Goal: Task Accomplishment & Management: Complete application form

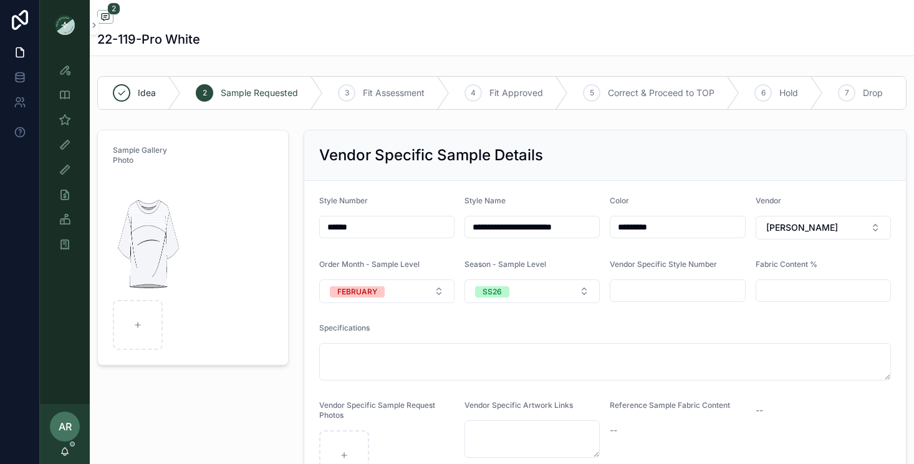
scroll to position [21, 0]
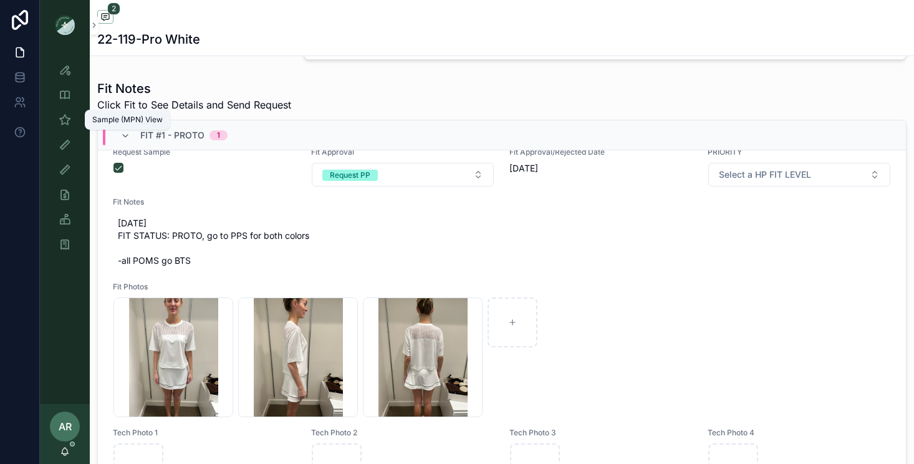
click at [64, 120] on icon "scrollable content" at bounding box center [65, 119] width 12 height 12
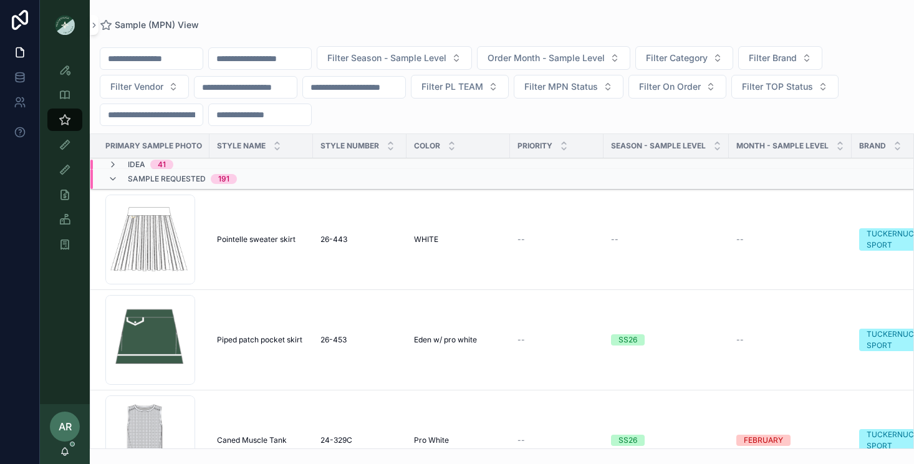
click at [242, 52] on input "scrollable content" at bounding box center [260, 58] width 102 height 17
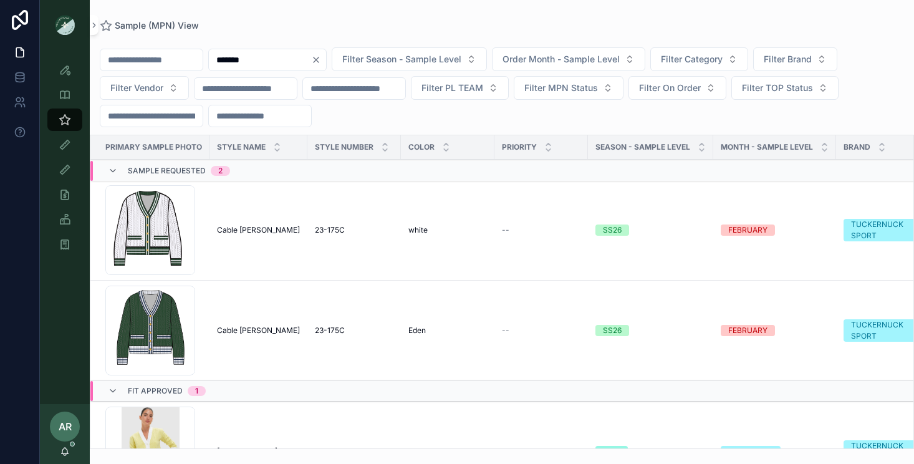
type input "*******"
click at [265, 229] on span "Cable [PERSON_NAME]" at bounding box center [258, 230] width 83 height 10
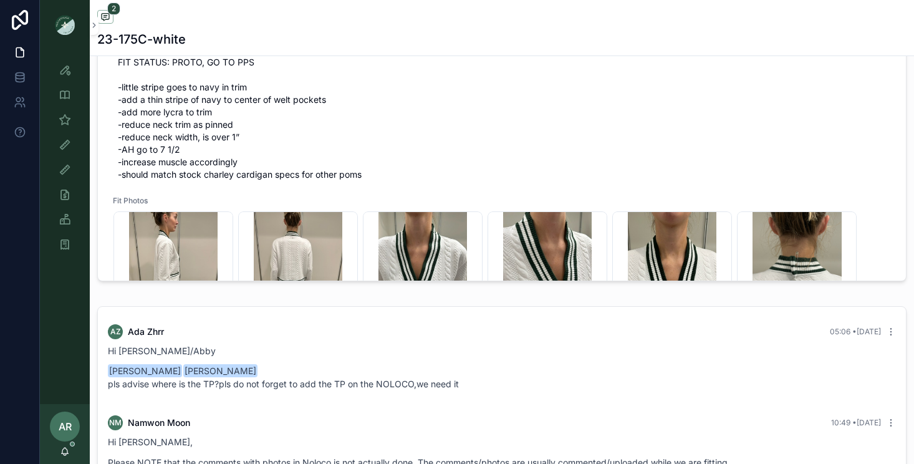
scroll to position [618, 0]
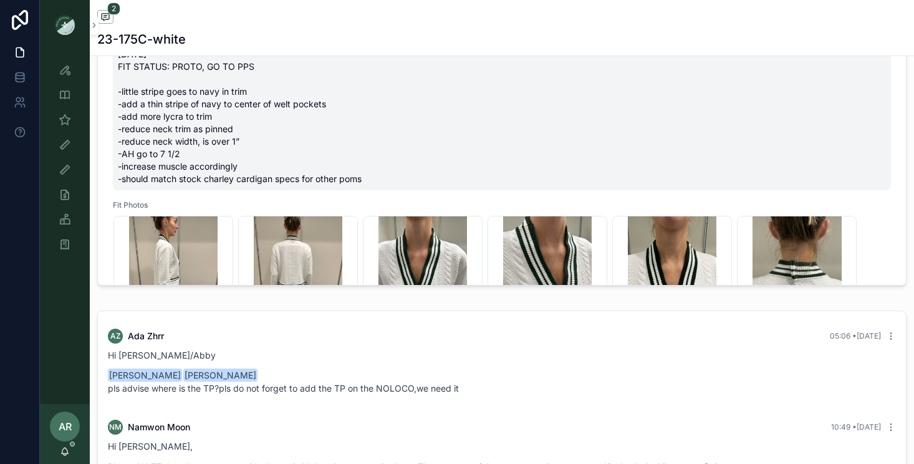
click at [177, 107] on span "[DATE] FIT STATUS: PROTO, GO TO PPS -little stripe goes to navy in trim -add a …" at bounding box center [502, 116] width 768 height 137
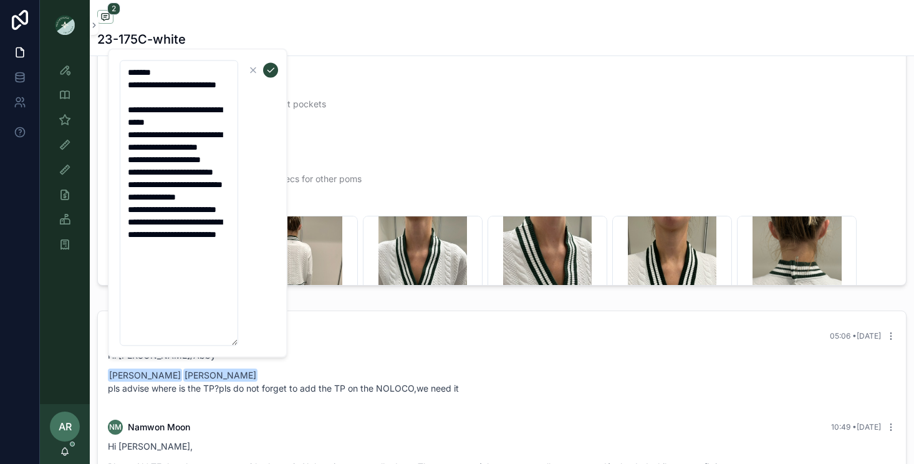
drag, startPoint x: 126, startPoint y: 122, endPoint x: 242, endPoint y: 315, distance: 225.3
click at [242, 315] on form "**********" at bounding box center [199, 203] width 160 height 287
click at [333, 122] on span "[DATE] FIT STATUS: PROTO, GO TO PPS -little stripe goes to navy in trim -add a …" at bounding box center [502, 116] width 768 height 137
click at [251, 69] on icon "scrollable content" at bounding box center [253, 70] width 5 height 5
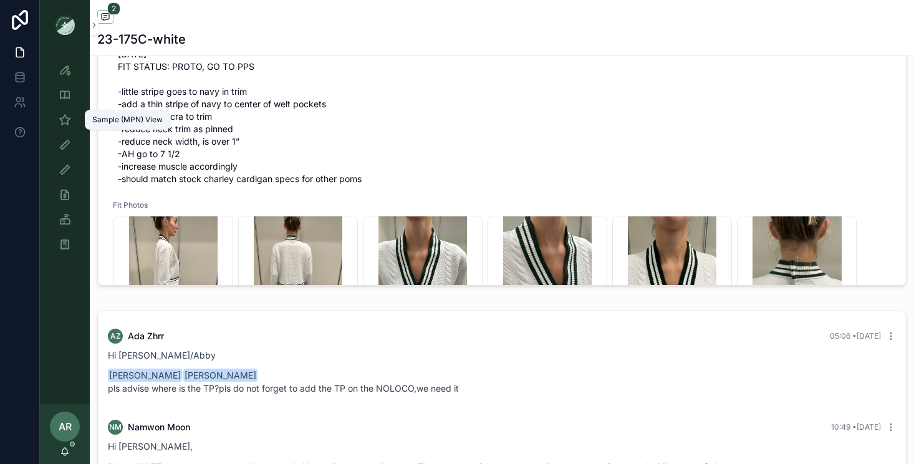
click at [59, 122] on icon "scrollable content" at bounding box center [65, 119] width 12 height 12
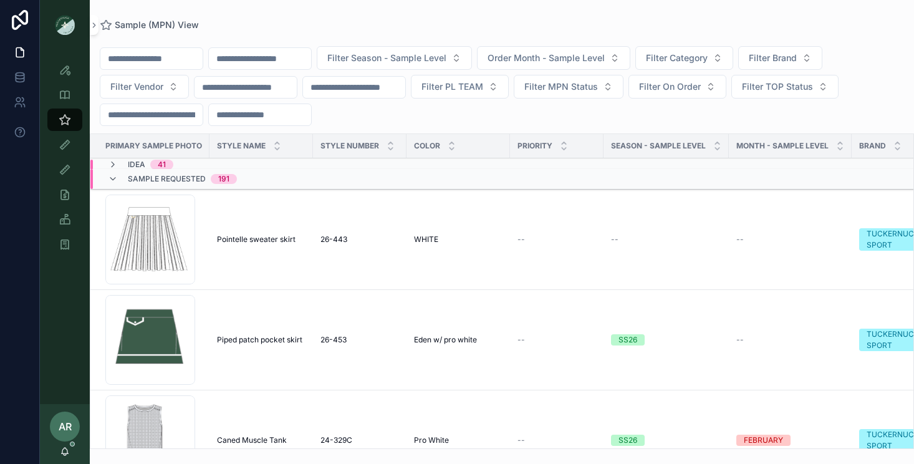
click at [284, 63] on input "scrollable content" at bounding box center [260, 58] width 102 height 17
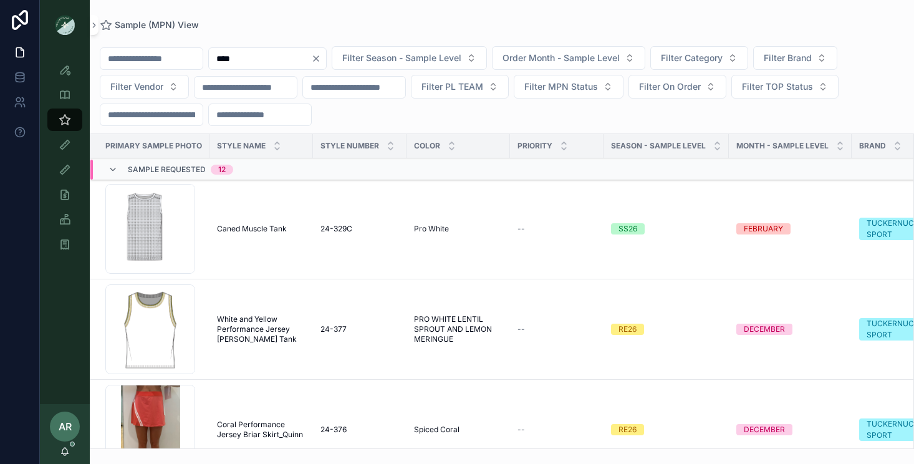
type input "****"
click at [241, 226] on span "Caned Muscle Tank" at bounding box center [252, 229] width 70 height 10
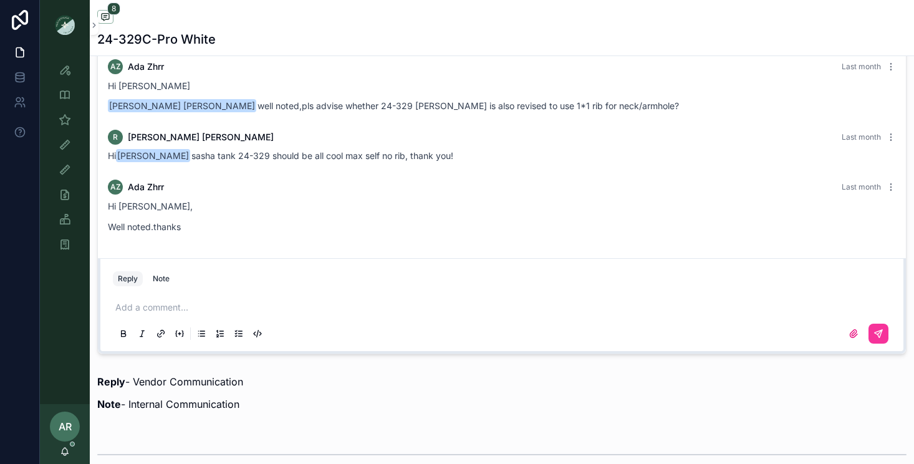
scroll to position [932, 0]
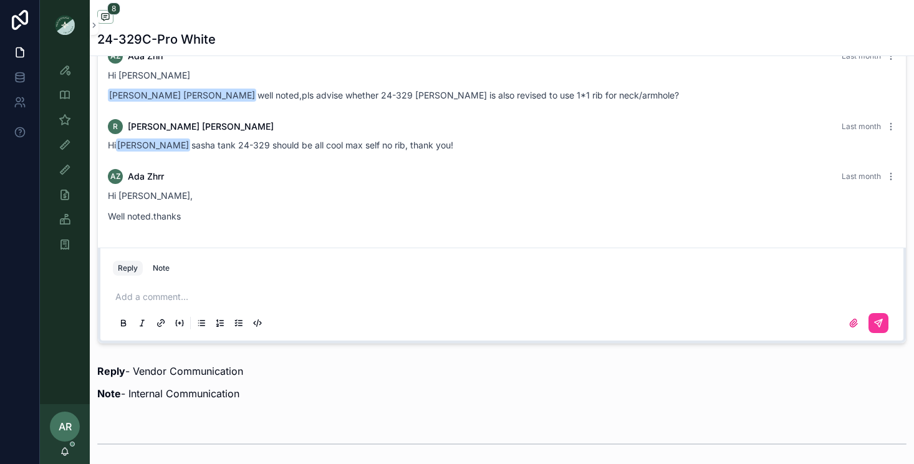
click at [156, 295] on p "scrollable content" at bounding box center [504, 296] width 778 height 12
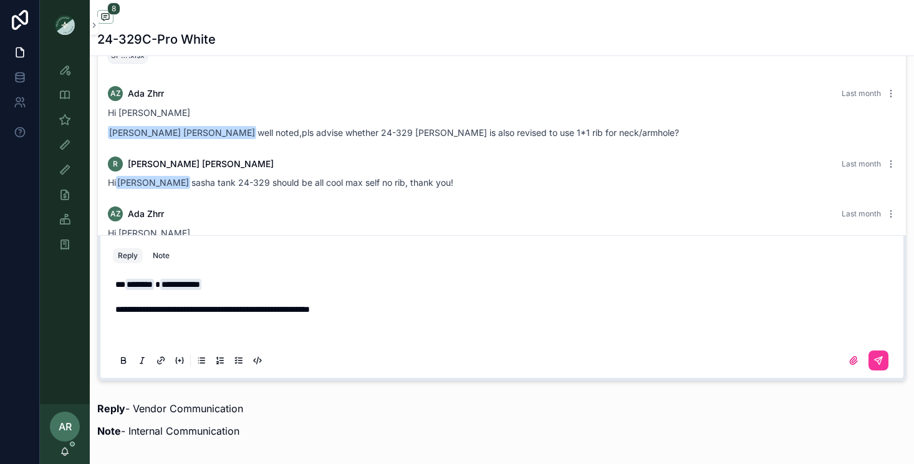
scroll to position [882, 0]
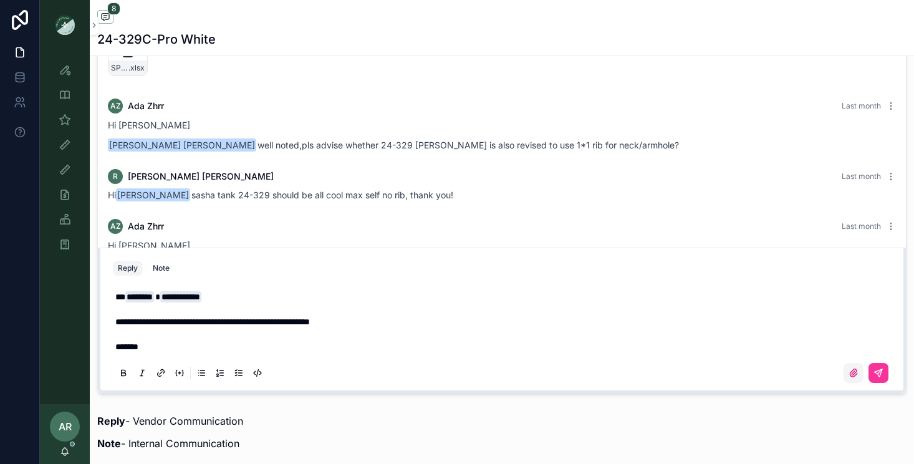
click at [851, 370] on icon "scrollable content" at bounding box center [853, 373] width 10 height 10
click at [0, 0] on input "scrollable content" at bounding box center [0, 0] width 0 height 0
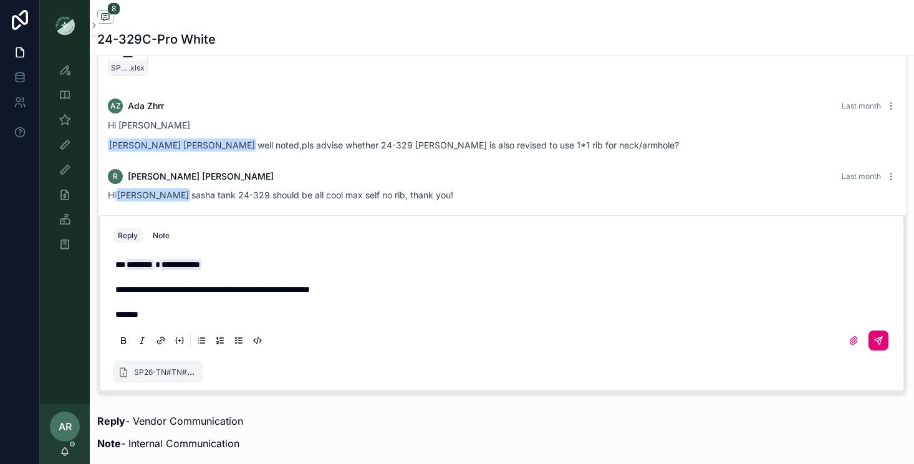
click at [877, 342] on icon "scrollable content" at bounding box center [877, 340] width 7 height 7
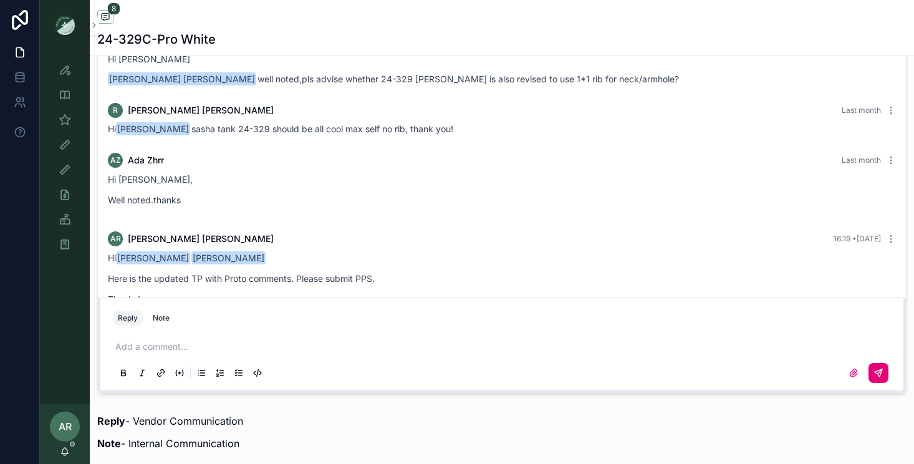
scroll to position [533, 0]
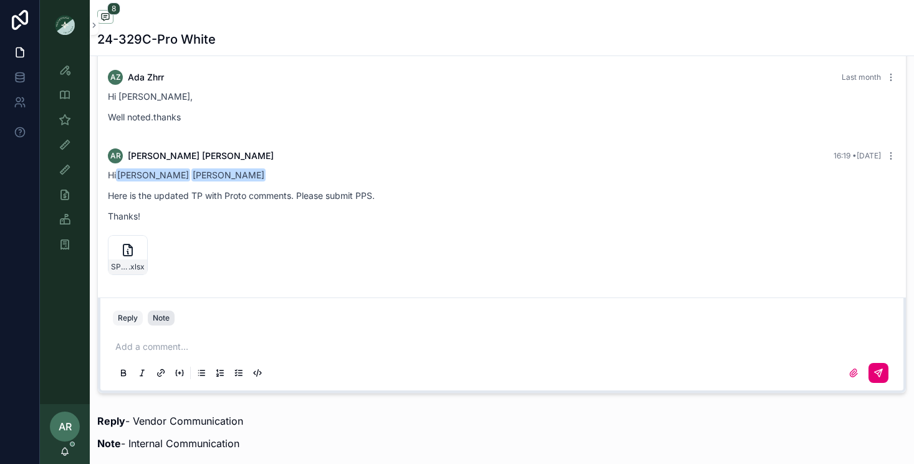
click at [160, 320] on div "Note" at bounding box center [161, 318] width 17 height 10
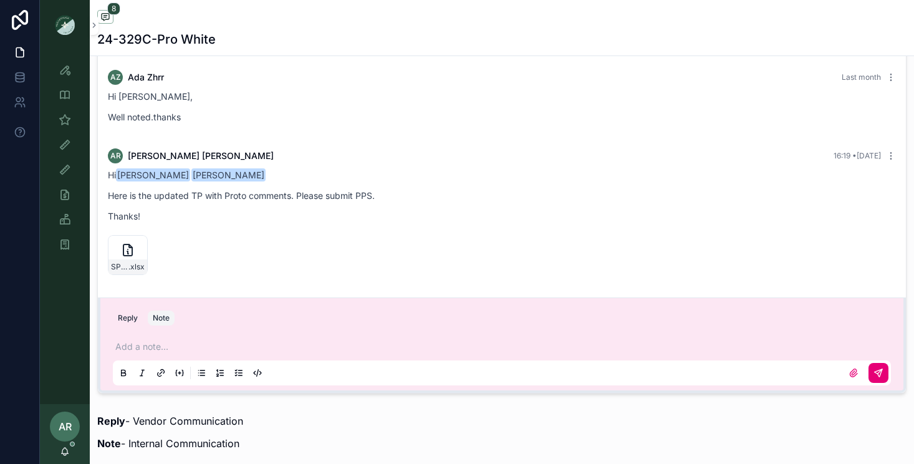
click at [148, 342] on p "scrollable content" at bounding box center [504, 346] width 778 height 12
click at [883, 378] on button "scrollable content" at bounding box center [878, 373] width 20 height 20
click at [69, 120] on icon "scrollable content" at bounding box center [65, 119] width 12 height 12
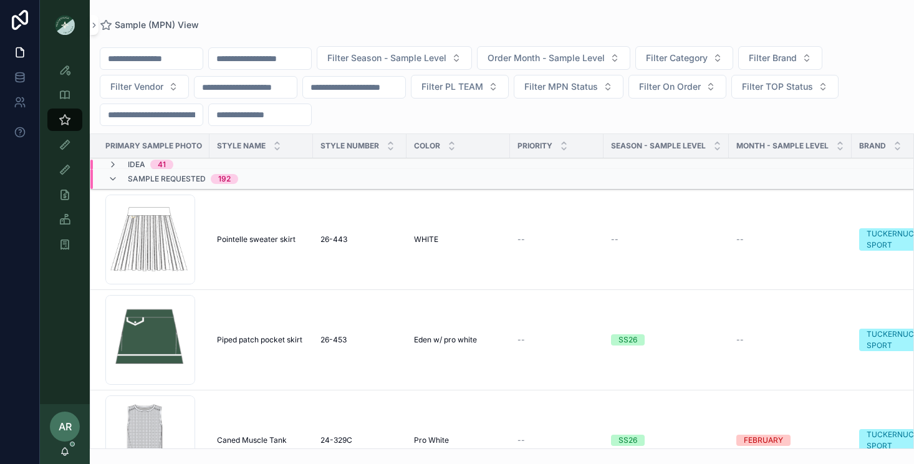
click at [258, 61] on input "scrollable content" at bounding box center [260, 58] width 102 height 17
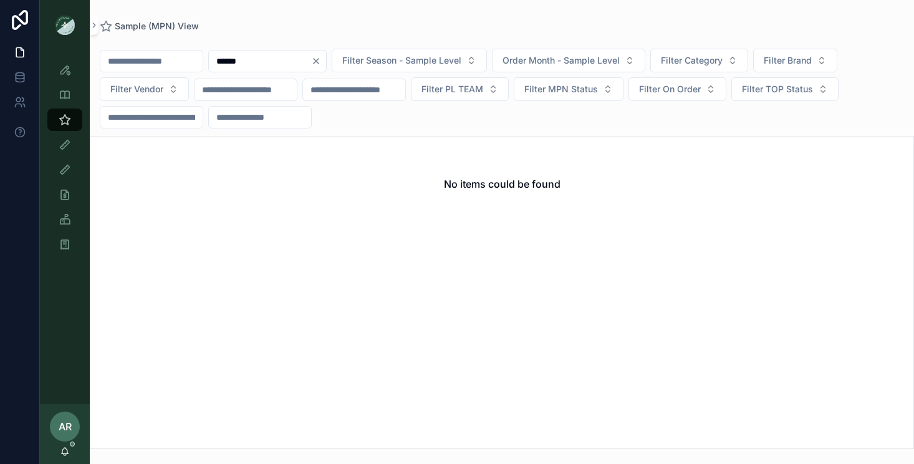
click at [244, 63] on input "******" at bounding box center [260, 60] width 102 height 17
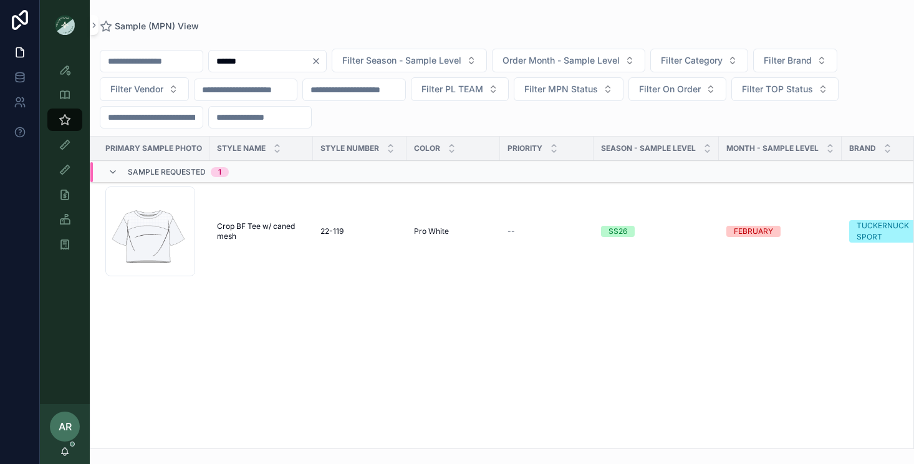
type input "******"
click at [241, 227] on span "Crop BF Tee w/ caned mesh" at bounding box center [261, 231] width 88 height 20
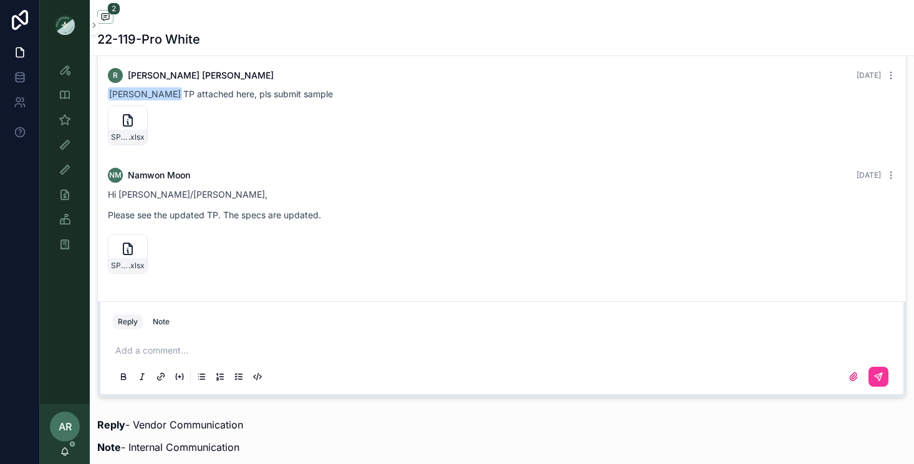
scroll to position [879, 0]
click at [151, 351] on p "scrollable content" at bounding box center [504, 349] width 778 height 12
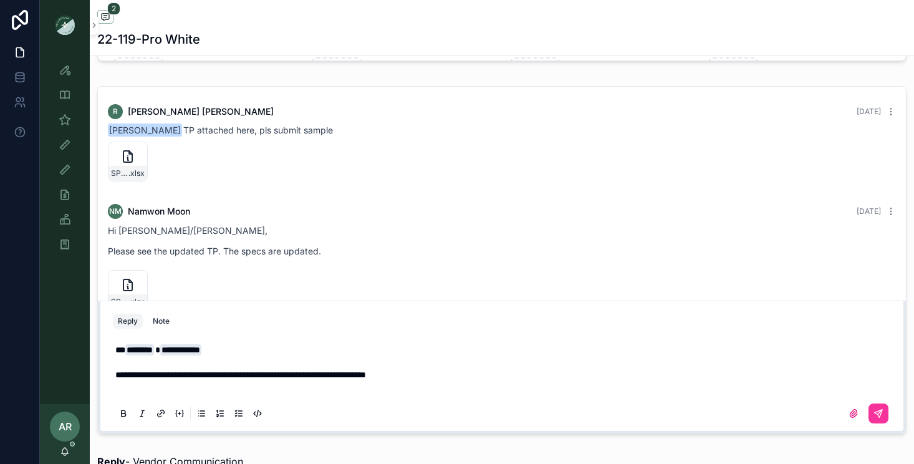
scroll to position [830, 0]
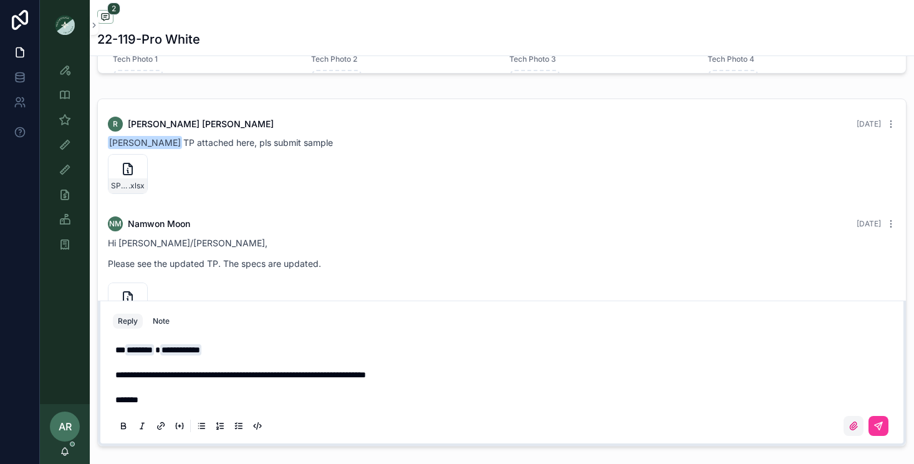
click at [853, 423] on icon "scrollable content" at bounding box center [852, 425] width 7 height 7
click at [0, 0] on input "scrollable content" at bounding box center [0, 0] width 0 height 0
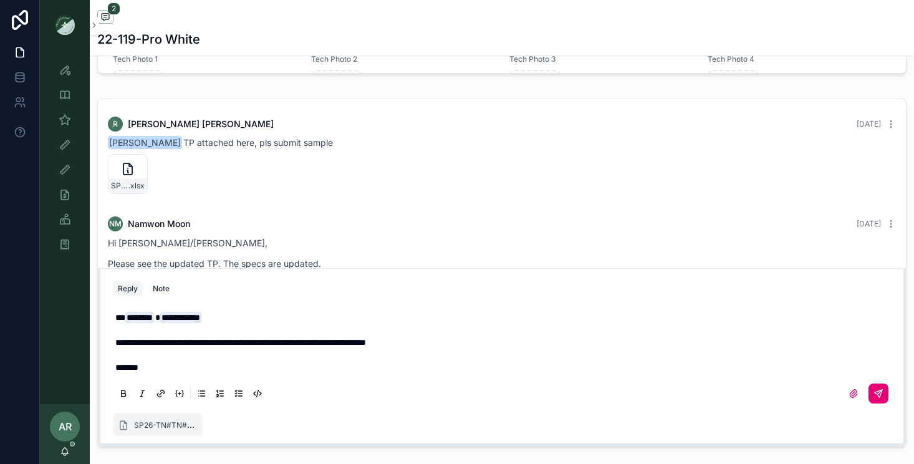
click at [879, 400] on button "scrollable content" at bounding box center [878, 393] width 20 height 20
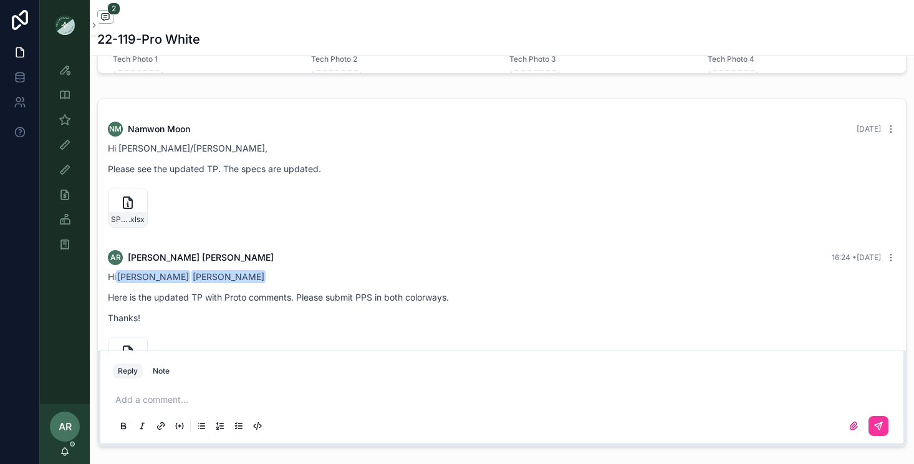
scroll to position [143, 0]
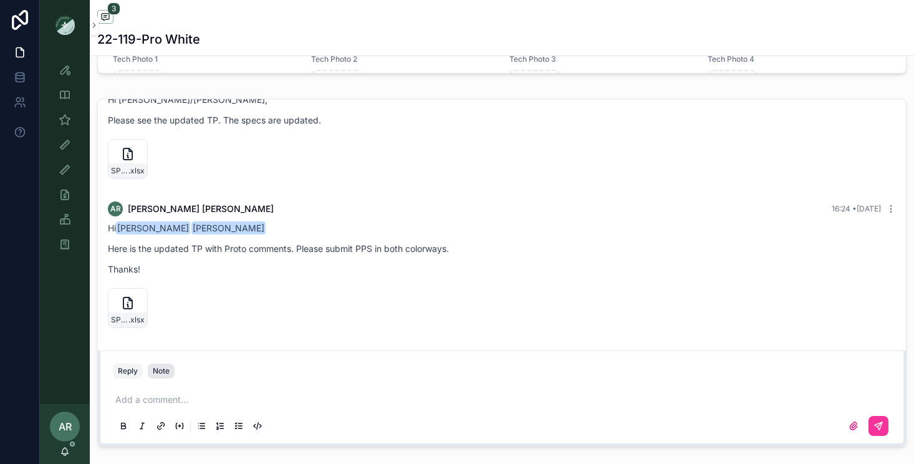
click at [156, 372] on div "Note" at bounding box center [161, 371] width 17 height 10
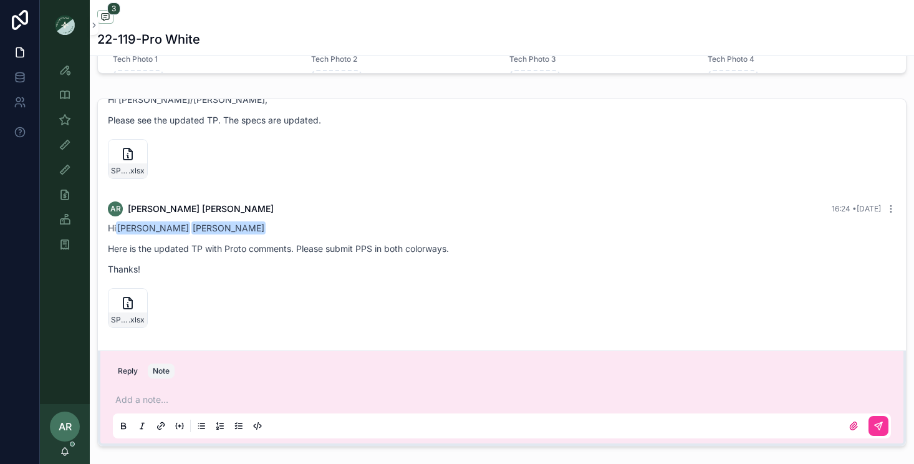
click at [142, 392] on div "Add a note..." at bounding box center [502, 412] width 778 height 52
click at [880, 423] on icon "scrollable content" at bounding box center [877, 425] width 7 height 7
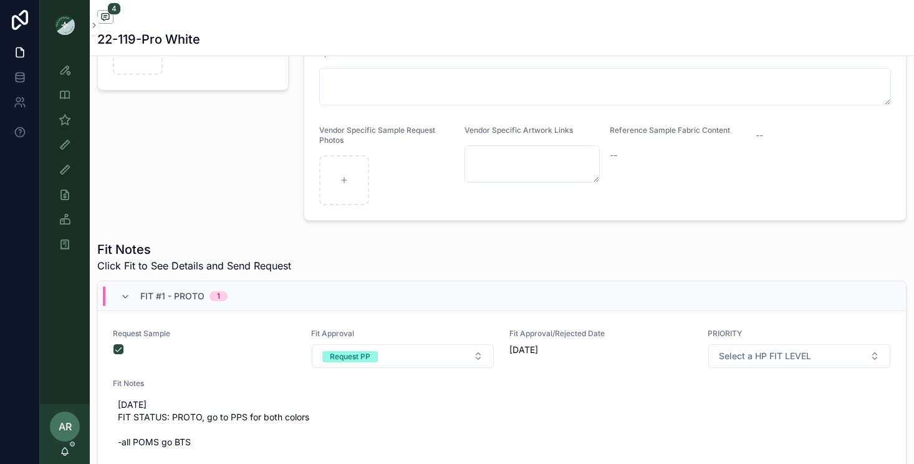
scroll to position [246, 0]
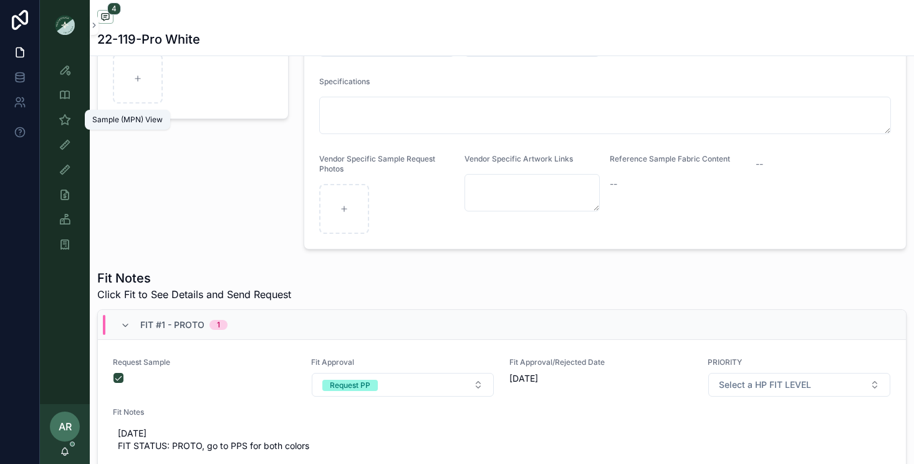
click at [55, 117] on div "Sample (MPN) View" at bounding box center [65, 120] width 20 height 20
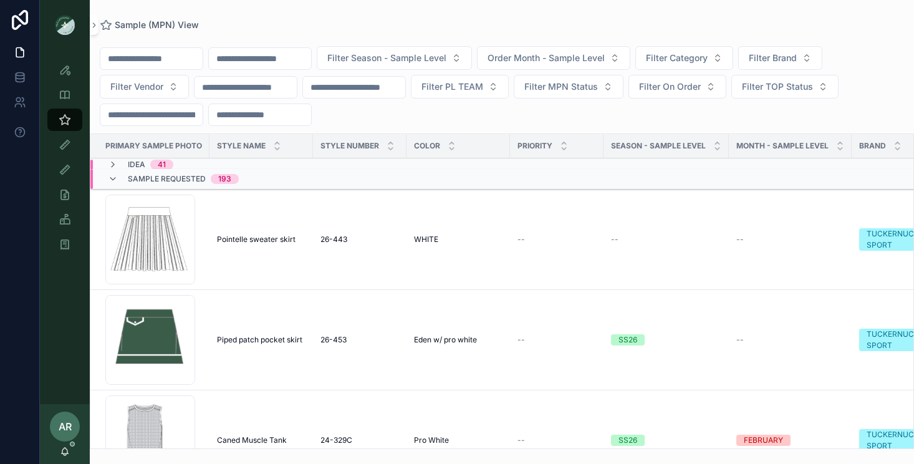
click at [250, 62] on input "scrollable content" at bounding box center [260, 58] width 102 height 17
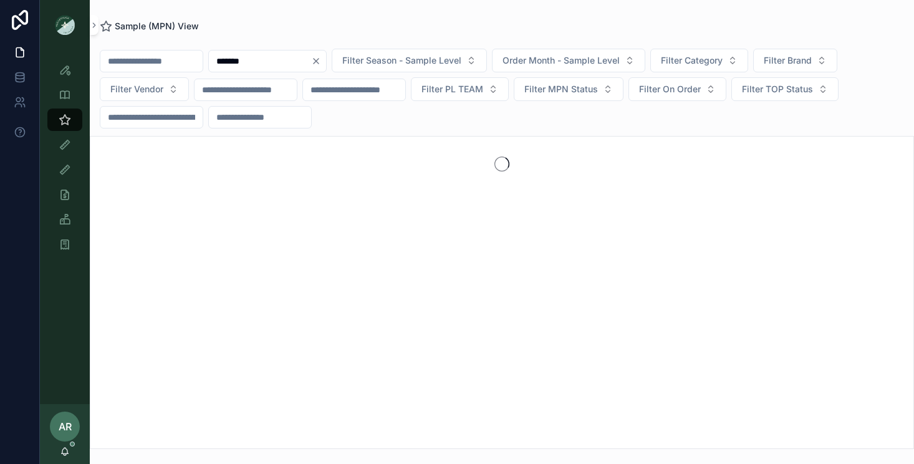
type input "*******"
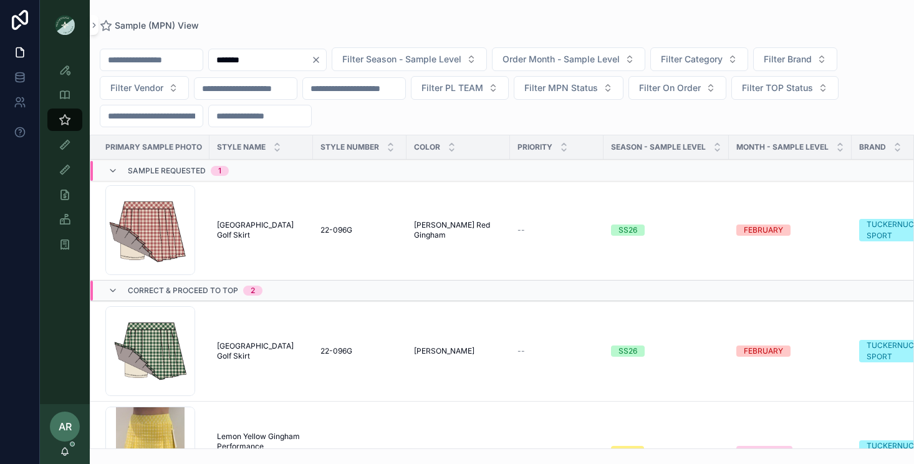
click at [241, 353] on span "[GEOGRAPHIC_DATA] Golf Skirt" at bounding box center [261, 351] width 88 height 20
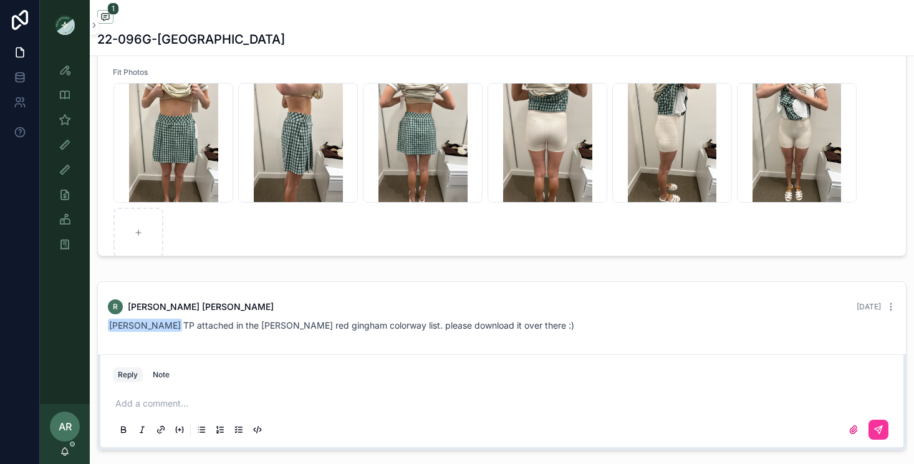
scroll to position [649, 0]
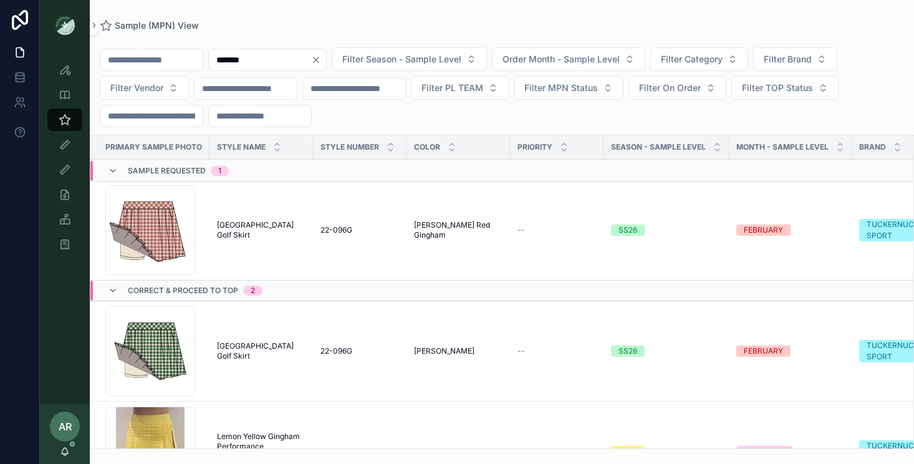
click at [247, 222] on td "[GEOGRAPHIC_DATA] Golf Skirt [GEOGRAPHIC_DATA] Skirt" at bounding box center [260, 229] width 103 height 100
click at [257, 232] on span "[GEOGRAPHIC_DATA] Golf Skirt" at bounding box center [261, 230] width 88 height 20
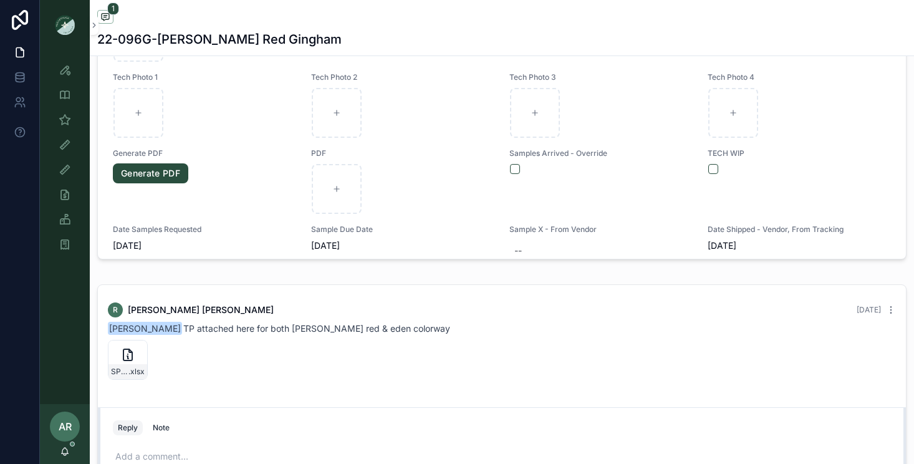
scroll to position [675, 0]
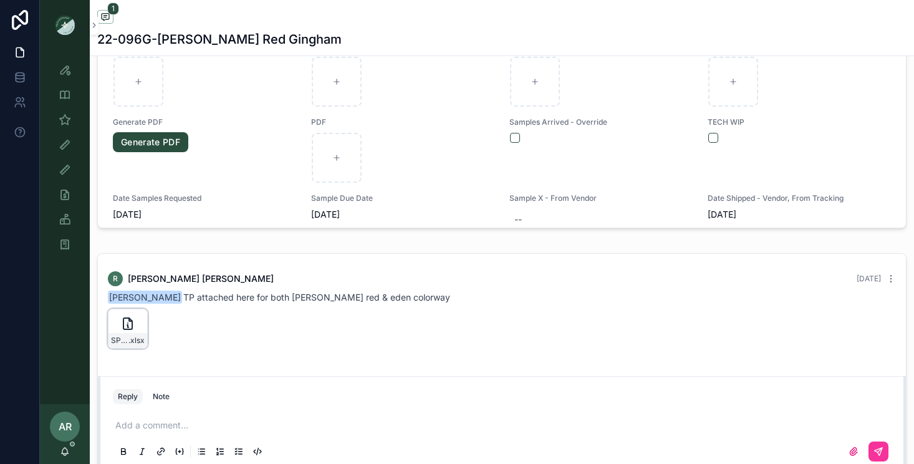
click at [0, 0] on icon "scrollable content" at bounding box center [0, 0] width 0 height 0
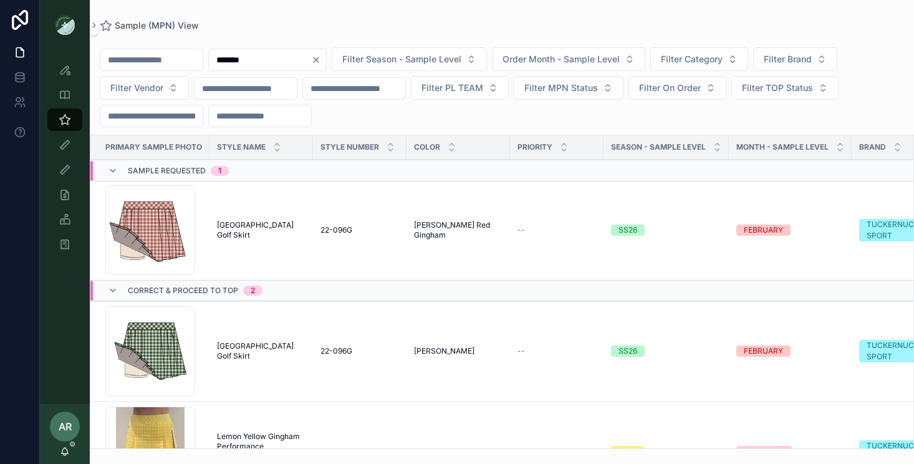
click at [269, 350] on span "[GEOGRAPHIC_DATA] Golf Skirt" at bounding box center [261, 351] width 88 height 20
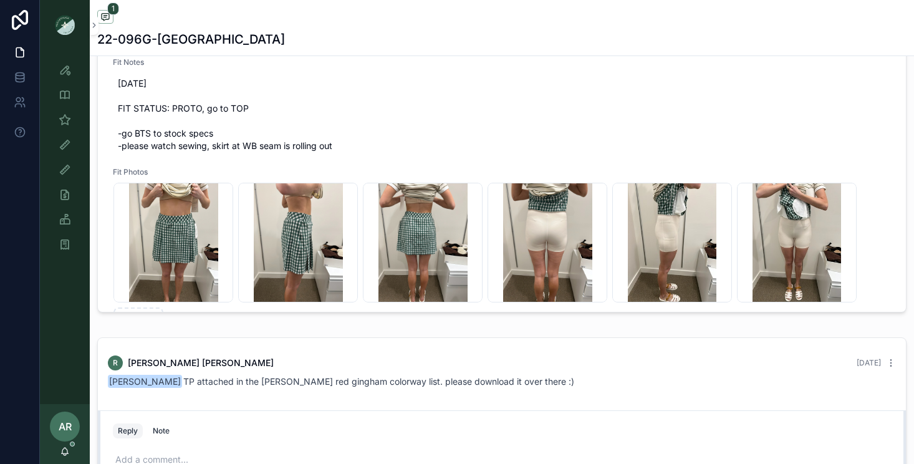
scroll to position [4, 0]
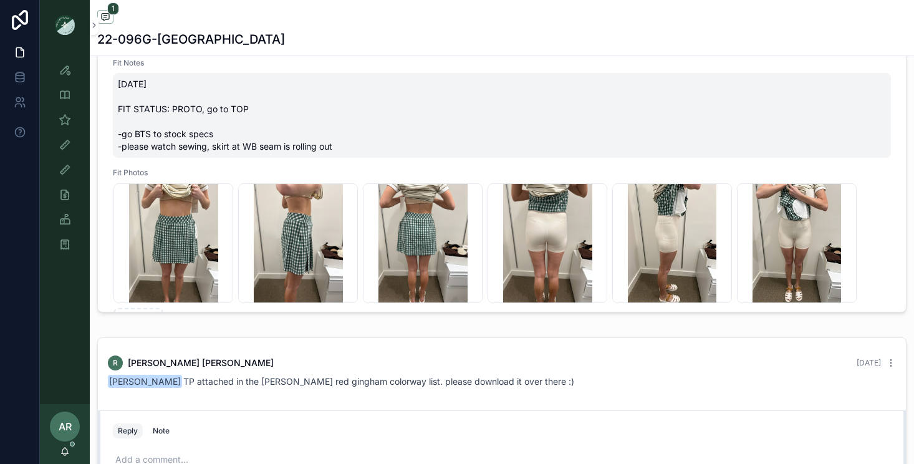
drag, startPoint x: 118, startPoint y: 135, endPoint x: 370, endPoint y: 147, distance: 251.4
click at [370, 147] on span "[DATE] FIT STATUS: PROTO, go to TOP -go BTS to stock specs -please watch sewing…" at bounding box center [502, 115] width 768 height 75
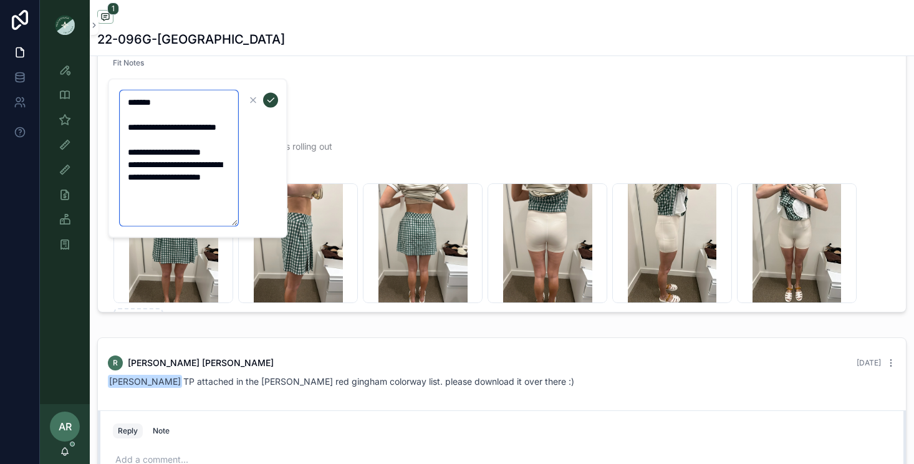
drag, startPoint x: 126, startPoint y: 167, endPoint x: 226, endPoint y: 207, distance: 107.4
click at [226, 207] on textarea "**********" at bounding box center [179, 158] width 118 height 136
